Goal: Complete application form

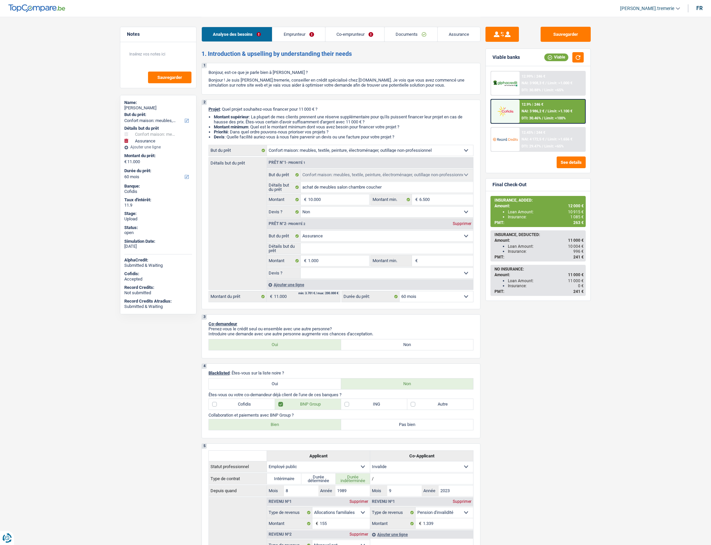
select select "household"
select select "insurance"
select select "60"
select select "household"
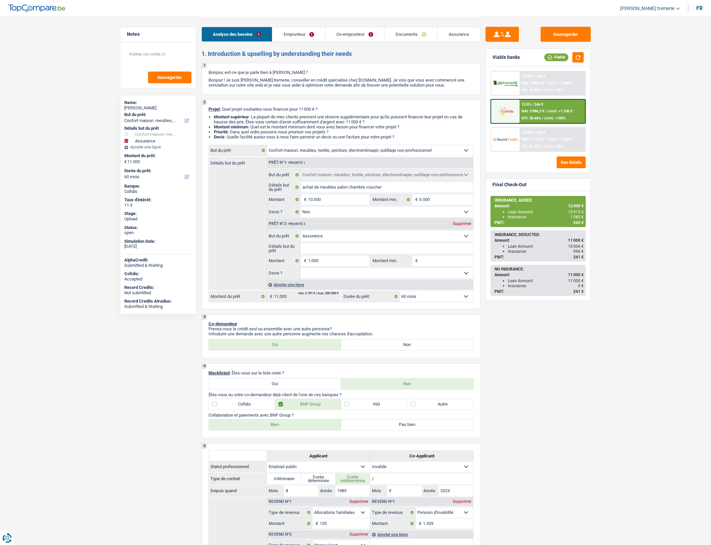
select select "household"
select select "false"
select select "insurance"
select select "60"
select select "publicEmployee"
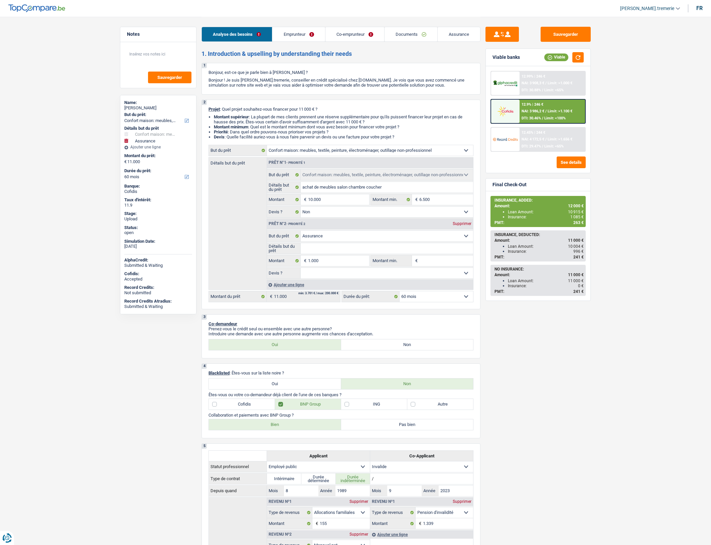
select select "invalid"
select select "familyAllowances"
select select "netSalary"
select select "mealVouchers"
select select "disabilityPension"
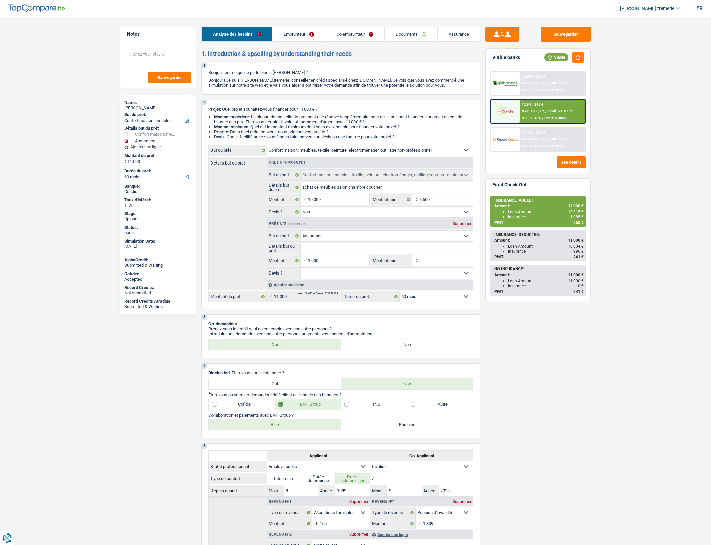
select select "ownerWithMortgage"
select select "mortgage"
select select "420"
select select "household"
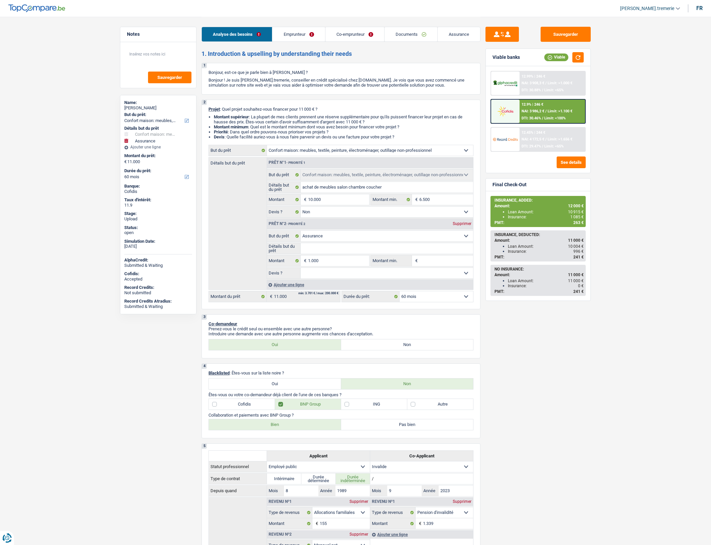
select select "false"
select select "insurance"
select select "60"
click at [410, 299] on select "12 mois 18 mois 24 mois 30 mois 36 mois 42 mois 48 mois 60 mois Sélectionner un…" at bounding box center [436, 296] width 73 height 11
select select "48"
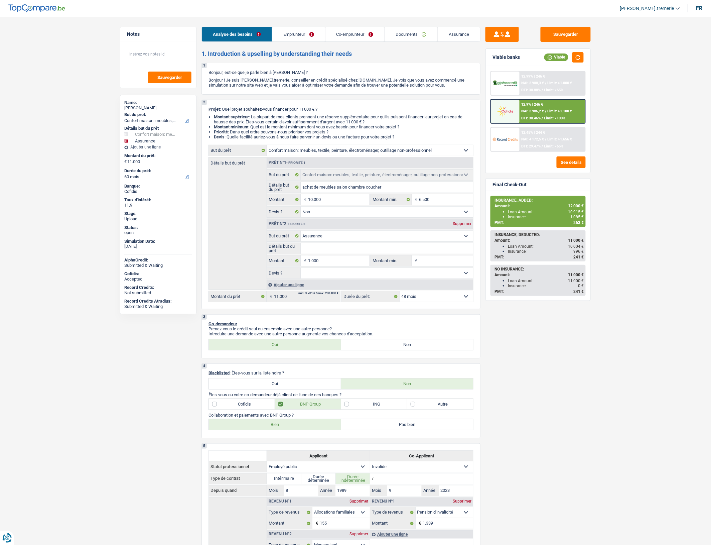
click at [400, 296] on select "12 mois 18 mois 24 mois 30 mois 36 mois 42 mois 48 mois 60 mois Sélectionner un…" at bounding box center [436, 296] width 73 height 11
select select "48"
click at [540, 109] on span "NAI: 3 941,3 €" at bounding box center [532, 111] width 23 height 4
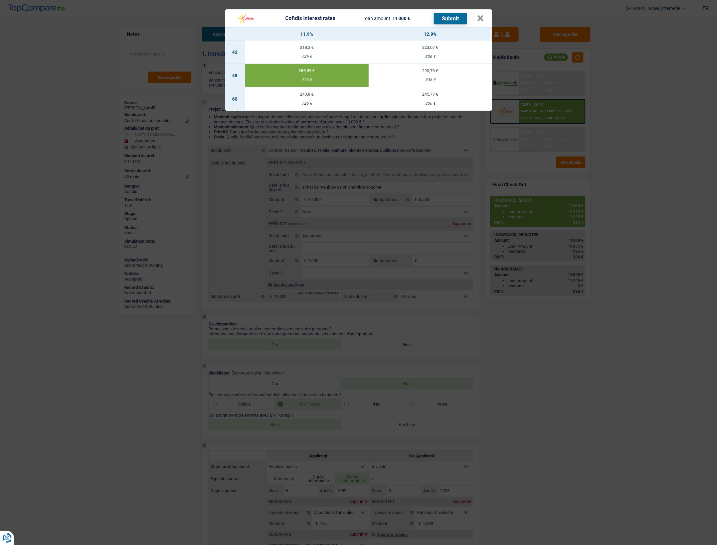
click at [467, 76] on td "290,73 € 836 €" at bounding box center [431, 75] width 124 height 23
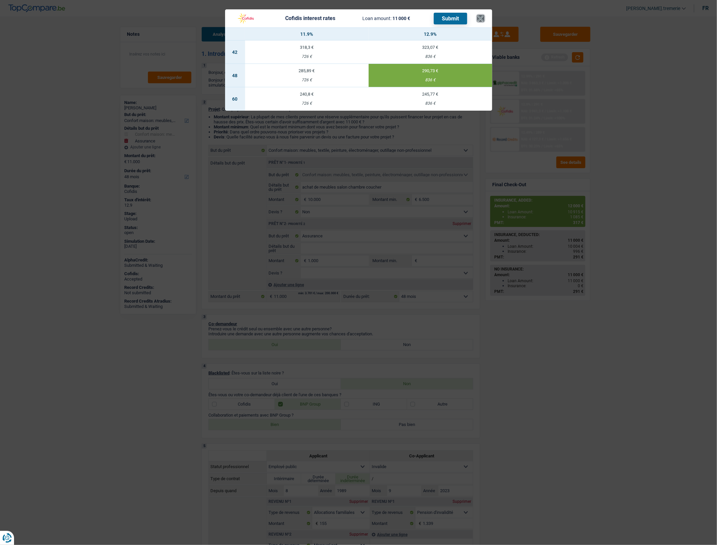
click at [479, 15] on button "×" at bounding box center [480, 18] width 7 height 7
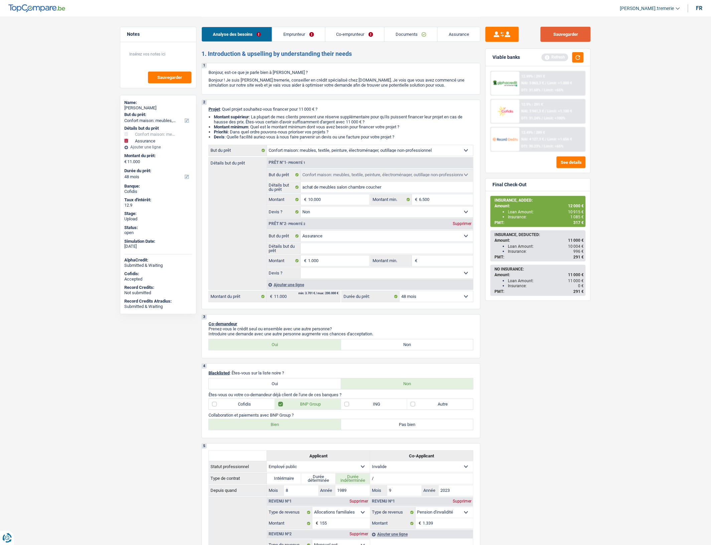
click at [546, 35] on button "Sauvegarder" at bounding box center [566, 34] width 50 height 15
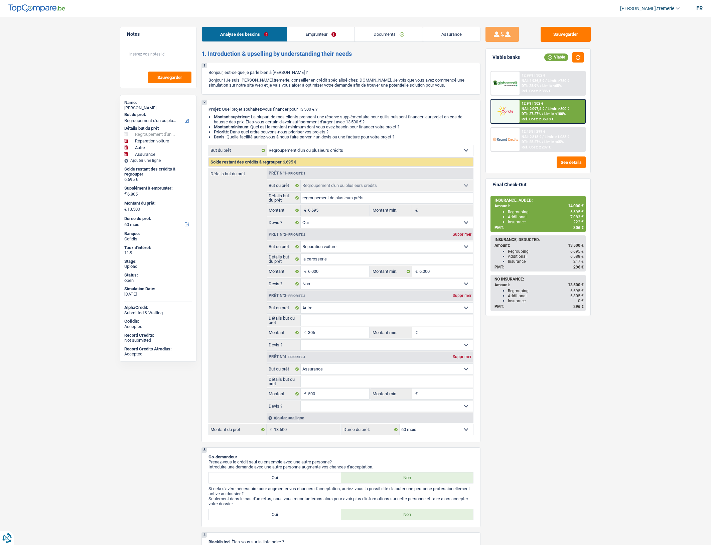
select select "refinancing"
select select "carRepair"
select select "other"
select select "insurance"
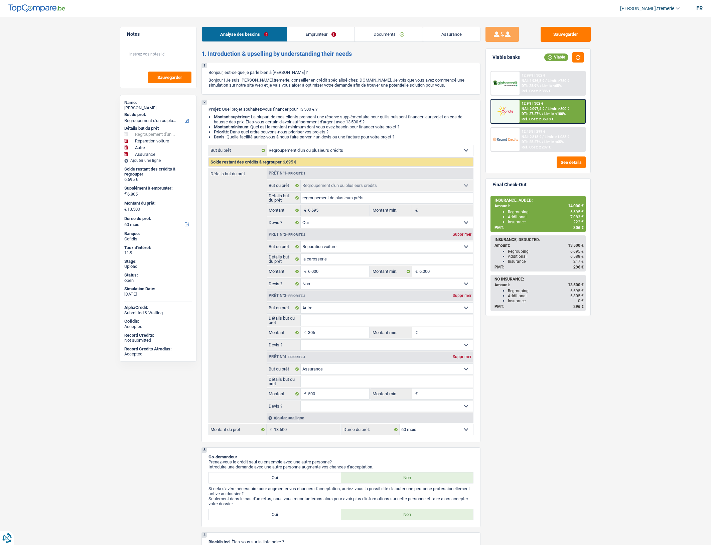
select select "60"
select select "refinancing"
select select "yes"
select select "carRepair"
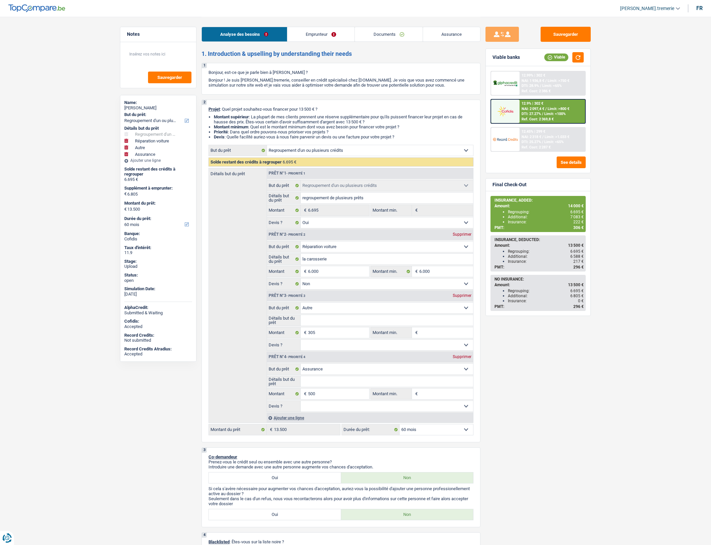
select select "false"
select select "other"
select select "insurance"
select select "60"
select select "worker"
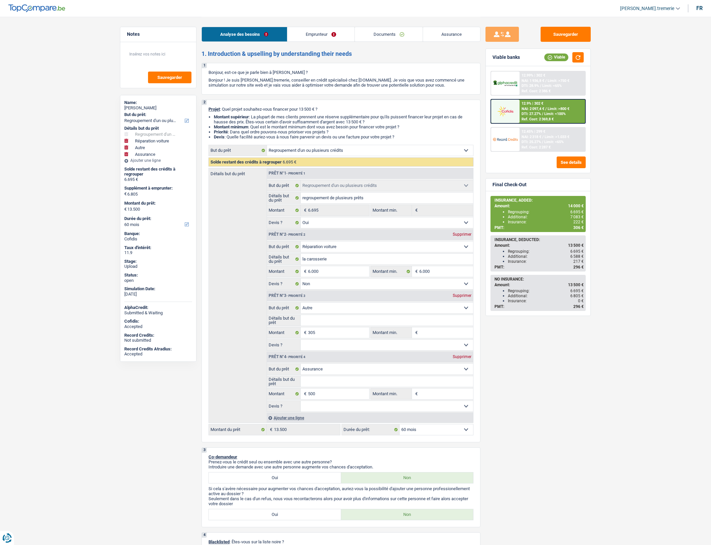
select select "netSalary"
select select "mealVouchers"
select select "ownerWithMortgage"
select select "mortgage"
select select "240"
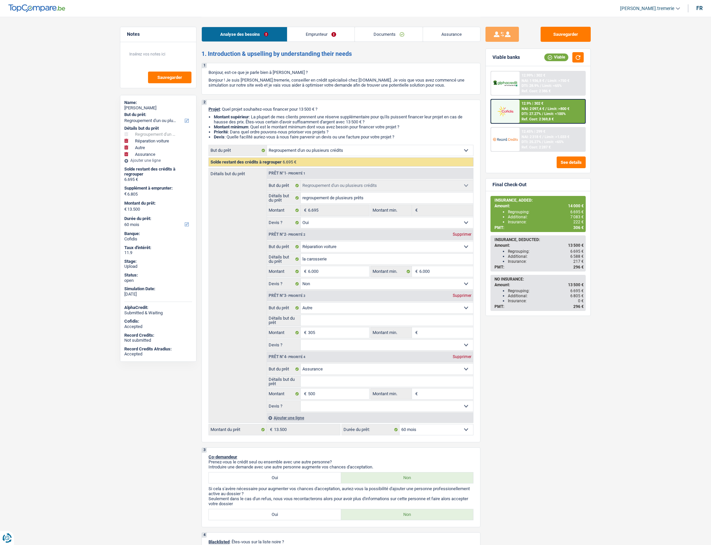
select select "carLoan"
select select "60"
select select "refinancing"
select select "yes"
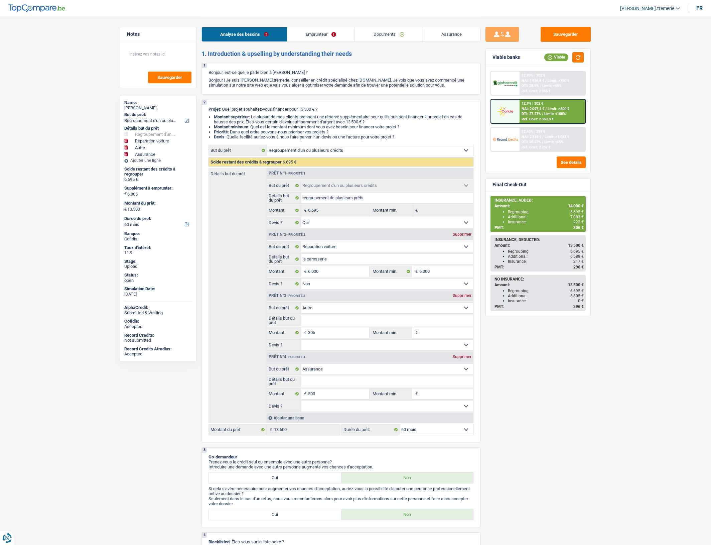
select select "carRepair"
select select "false"
select select "other"
select select "insurance"
select select "60"
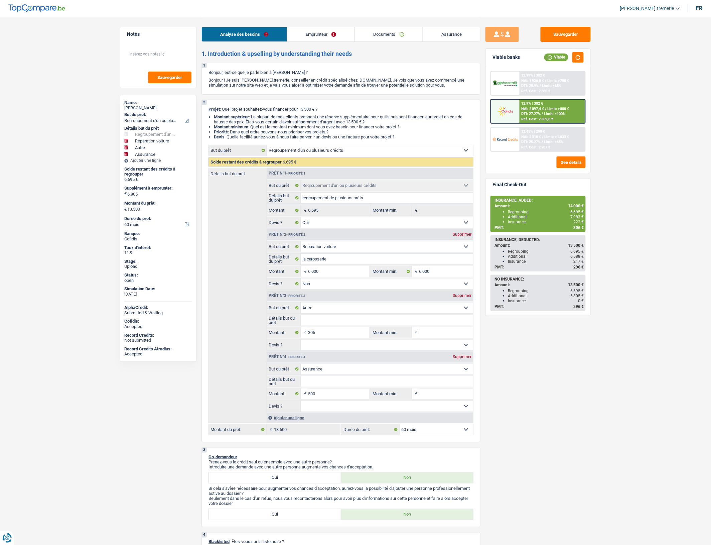
click at [537, 103] on div "12.9% | 302 €" at bounding box center [532, 103] width 22 height 4
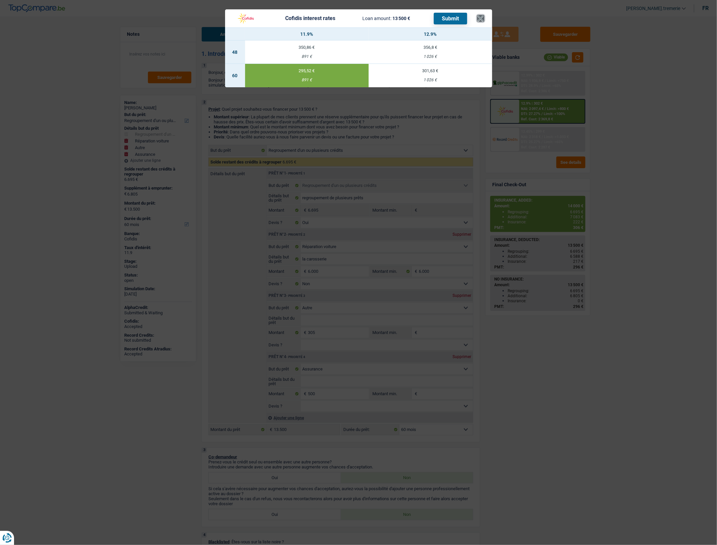
click at [480, 16] on button "×" at bounding box center [480, 18] width 7 height 7
